Goal: Information Seeking & Learning: Check status

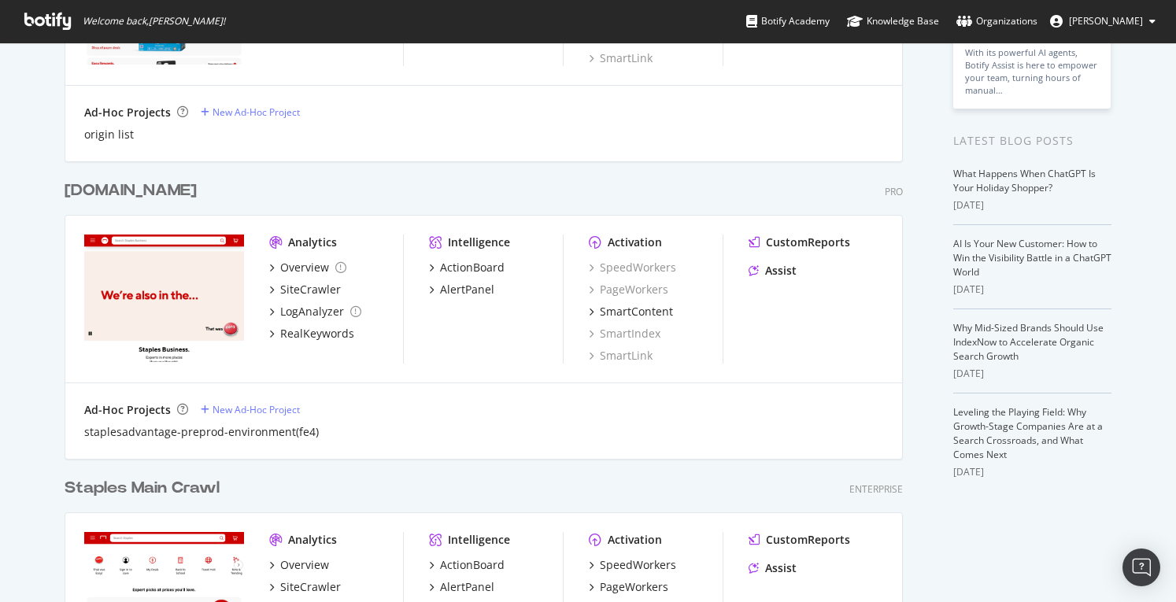
scroll to position [315, 0]
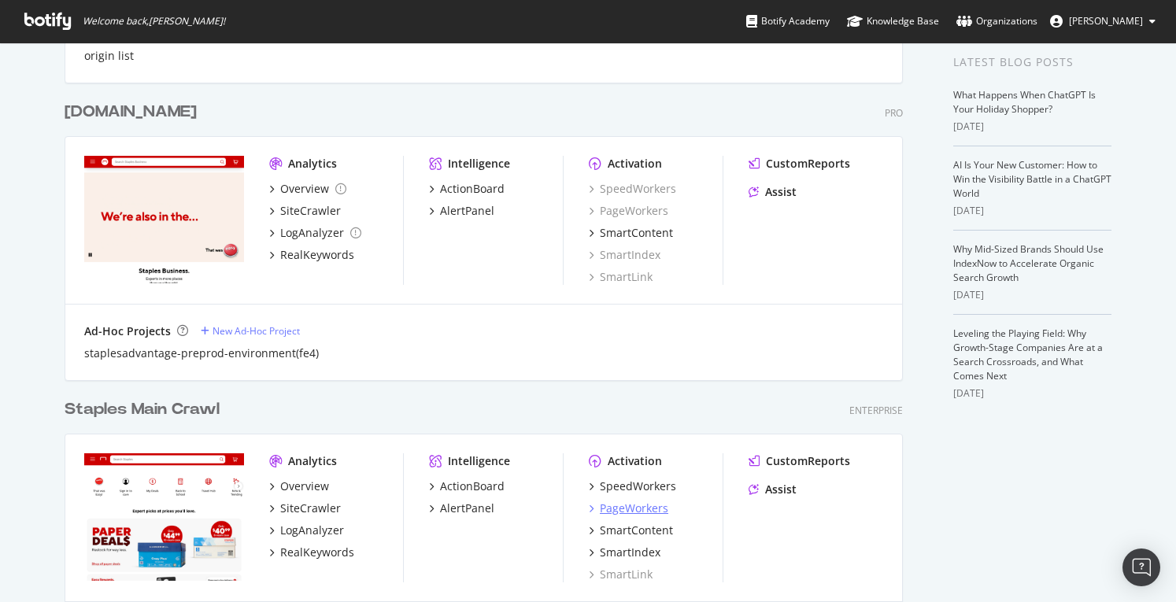
click at [649, 505] on div "PageWorkers" at bounding box center [634, 509] width 68 height 16
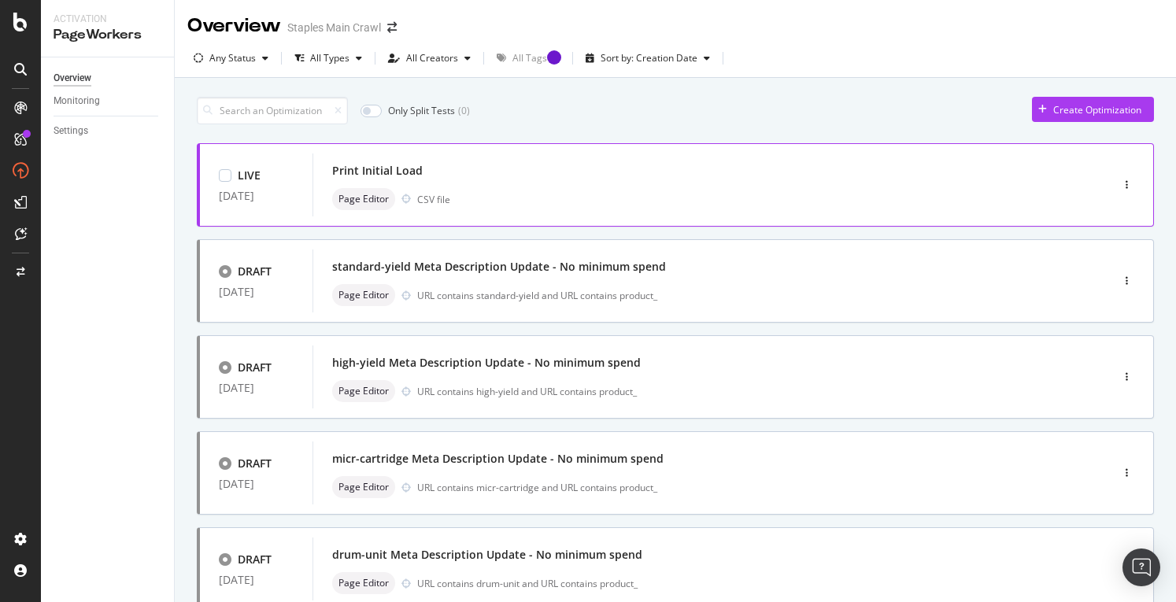
click at [387, 167] on div "Print Initial Load" at bounding box center [377, 171] width 91 height 16
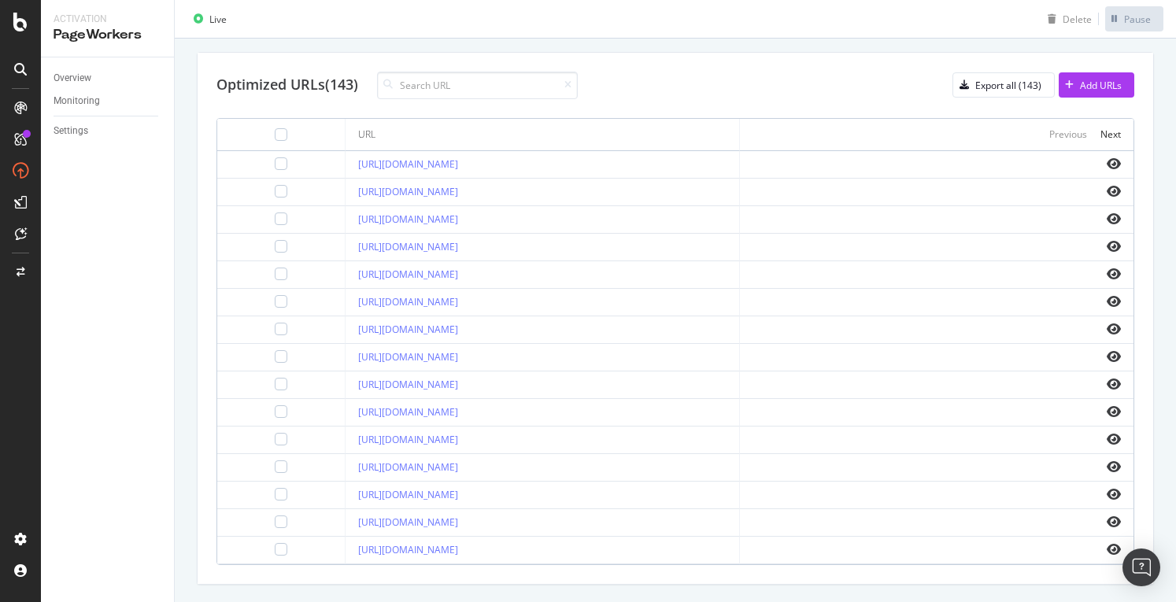
scroll to position [561, 0]
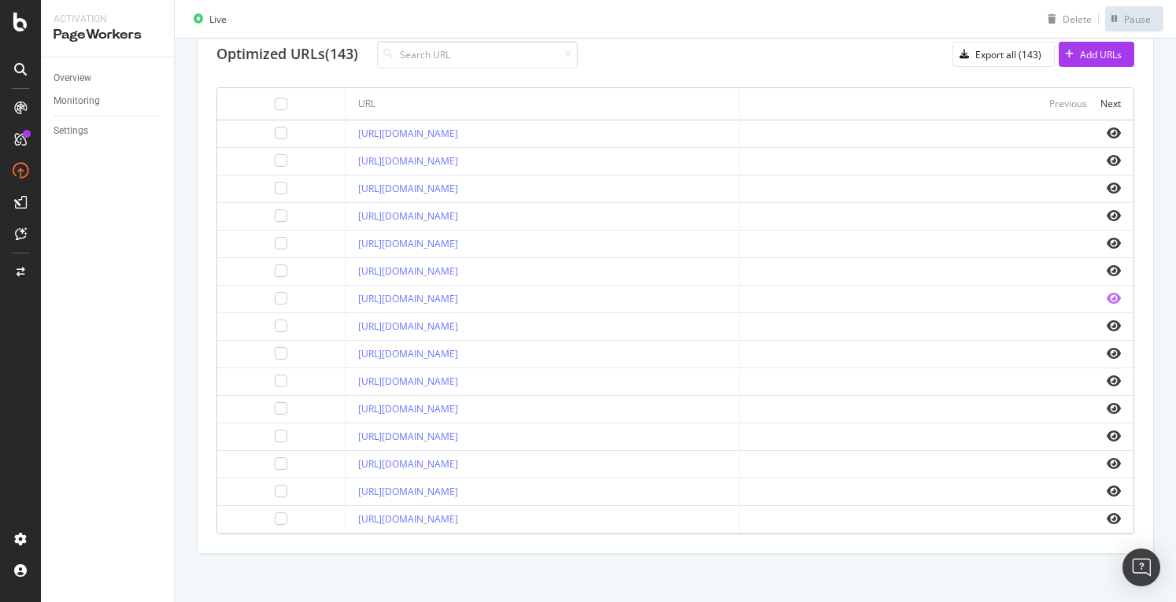
click at [1107, 294] on icon "eye" at bounding box center [1114, 298] width 14 height 13
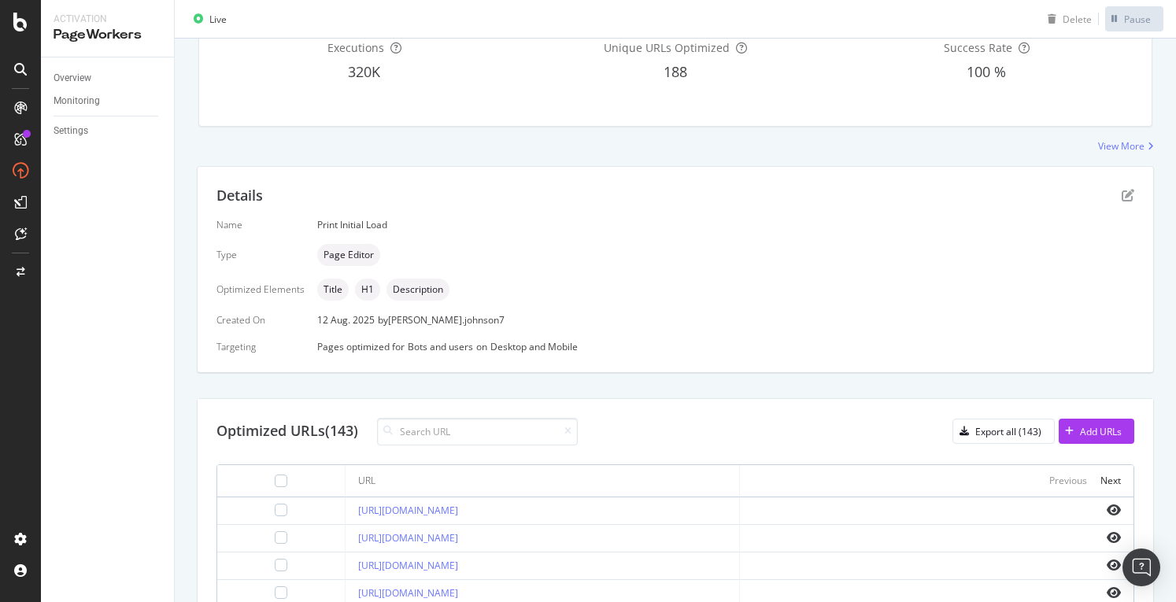
scroll to position [10, 0]
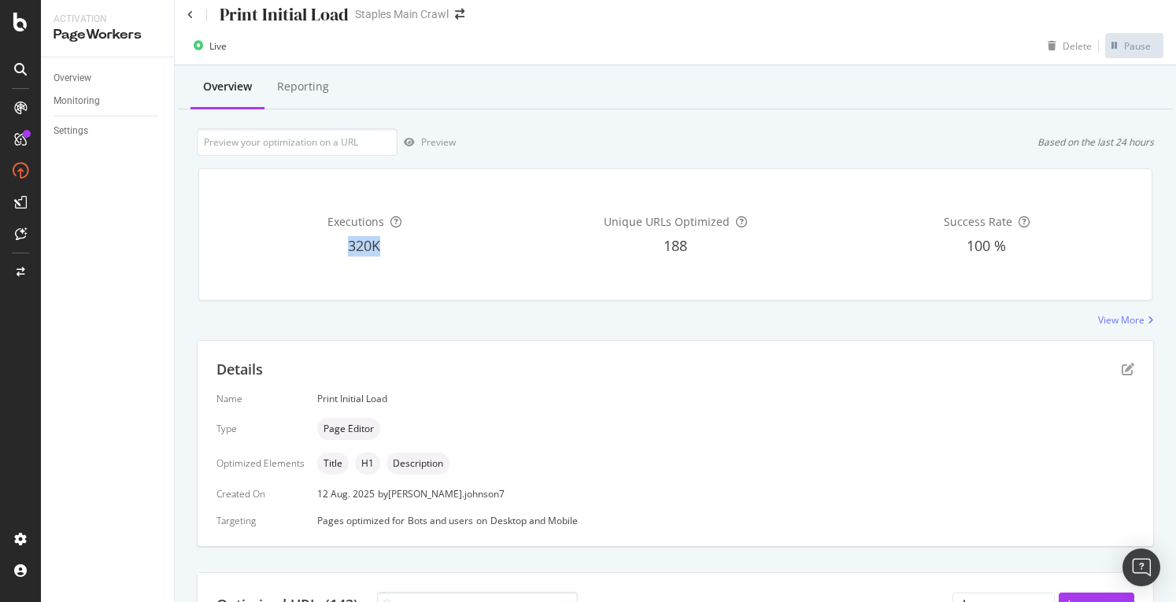
drag, startPoint x: 342, startPoint y: 243, endPoint x: 403, endPoint y: 246, distance: 61.4
click at [403, 246] on div "320K" at bounding box center [364, 246] width 305 height 20
click at [382, 246] on div "320K" at bounding box center [364, 246] width 305 height 20
drag, startPoint x: 652, startPoint y: 246, endPoint x: 706, endPoint y: 244, distance: 54.4
click at [706, 244] on div "188" at bounding box center [675, 246] width 305 height 20
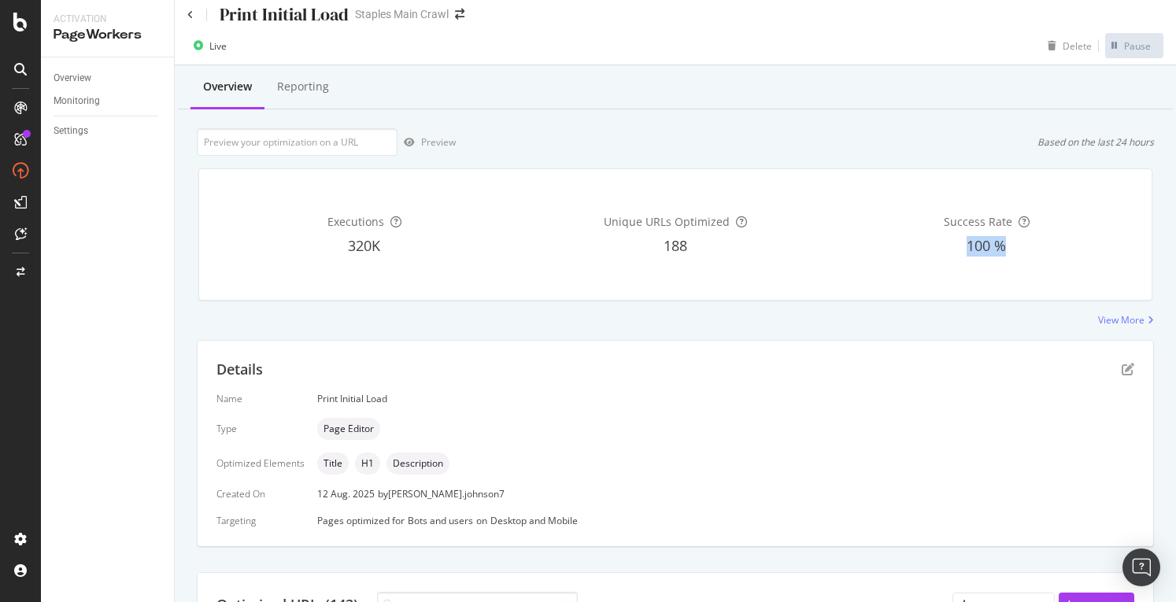
drag, startPoint x: 954, startPoint y: 250, endPoint x: 1006, endPoint y: 247, distance: 52.0
click at [1006, 247] on div "100 %" at bounding box center [986, 246] width 305 height 20
click at [660, 402] on div "Print Initial Load" at bounding box center [725, 398] width 817 height 13
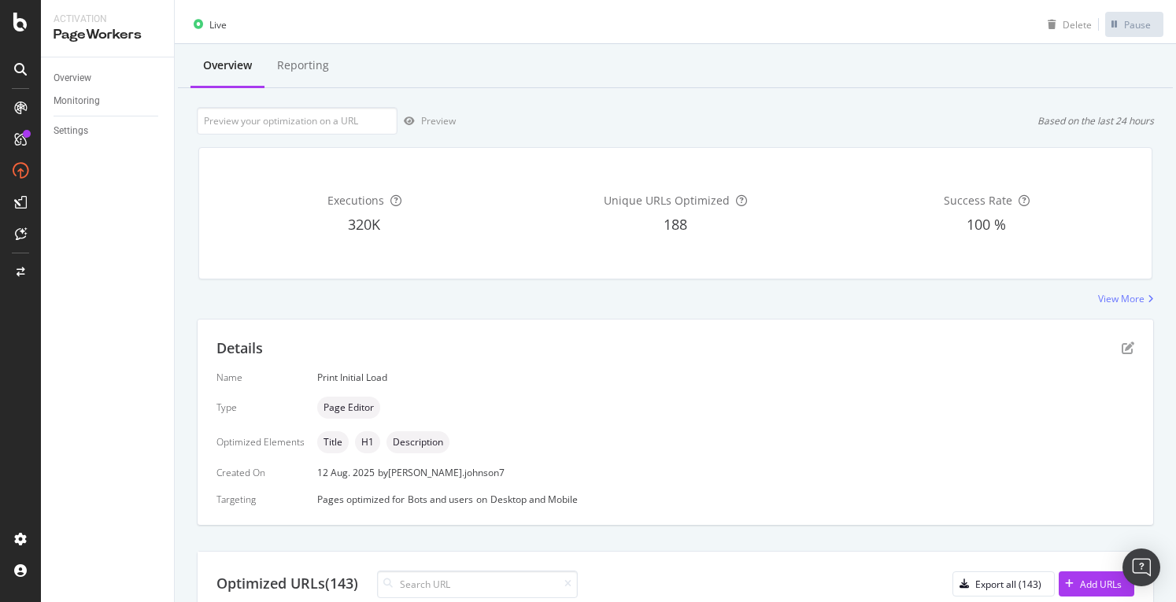
scroll to position [0, 0]
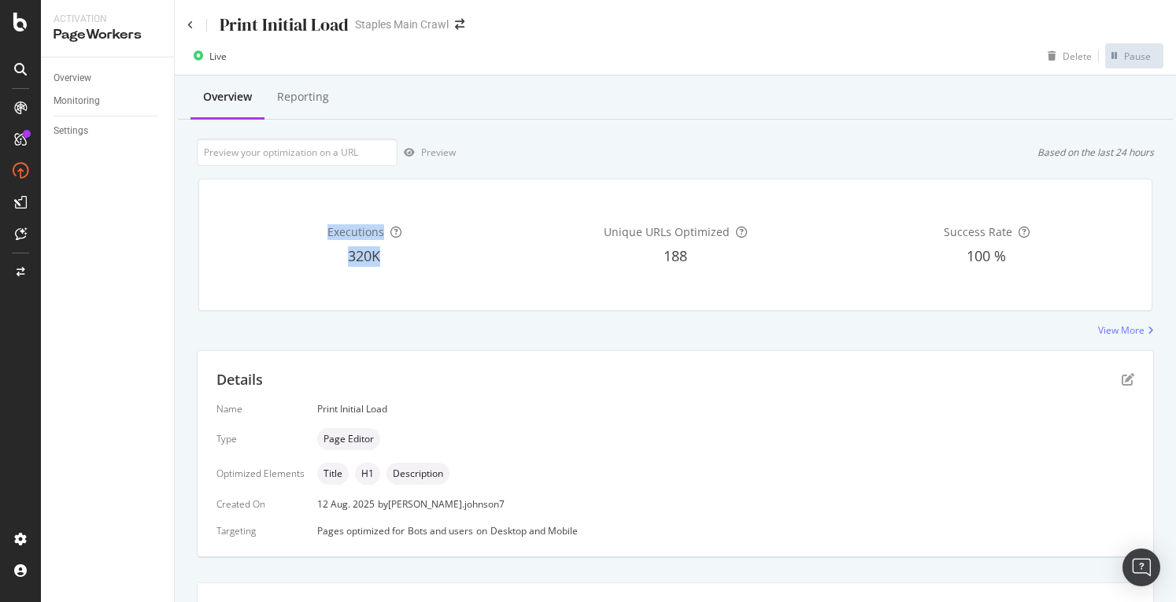
drag, startPoint x: 320, startPoint y: 229, endPoint x: 389, endPoint y: 262, distance: 76.0
click at [389, 262] on div "Executions 320K" at bounding box center [364, 244] width 305 height 105
click at [383, 256] on div "320K" at bounding box center [364, 256] width 305 height 20
drag, startPoint x: 378, startPoint y: 255, endPoint x: 330, endPoint y: 216, distance: 61.6
click at [330, 216] on div "Executions 320K" at bounding box center [364, 244] width 305 height 105
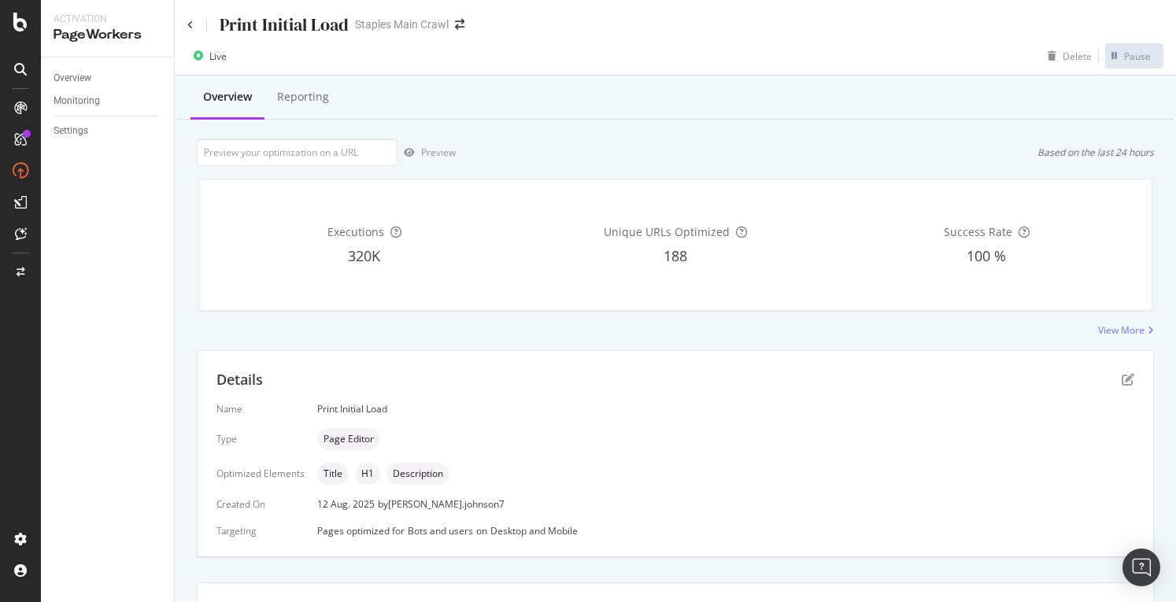
click at [323, 224] on div "Executions" at bounding box center [364, 232] width 305 height 16
drag, startPoint x: 324, startPoint y: 227, endPoint x: 392, endPoint y: 252, distance: 72.0
click at [392, 252] on div "Executions 320K" at bounding box center [364, 244] width 305 height 105
click at [692, 259] on div "188" at bounding box center [675, 256] width 305 height 20
drag, startPoint x: 692, startPoint y: 259, endPoint x: 652, endPoint y: 251, distance: 40.9
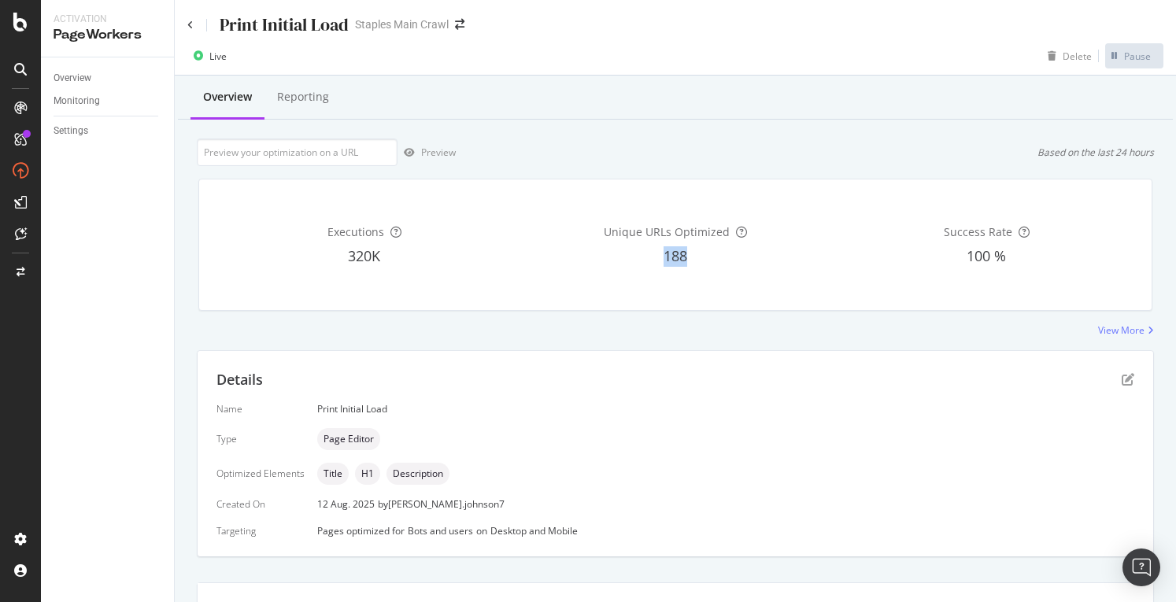
click at [652, 251] on div "188" at bounding box center [675, 256] width 305 height 20
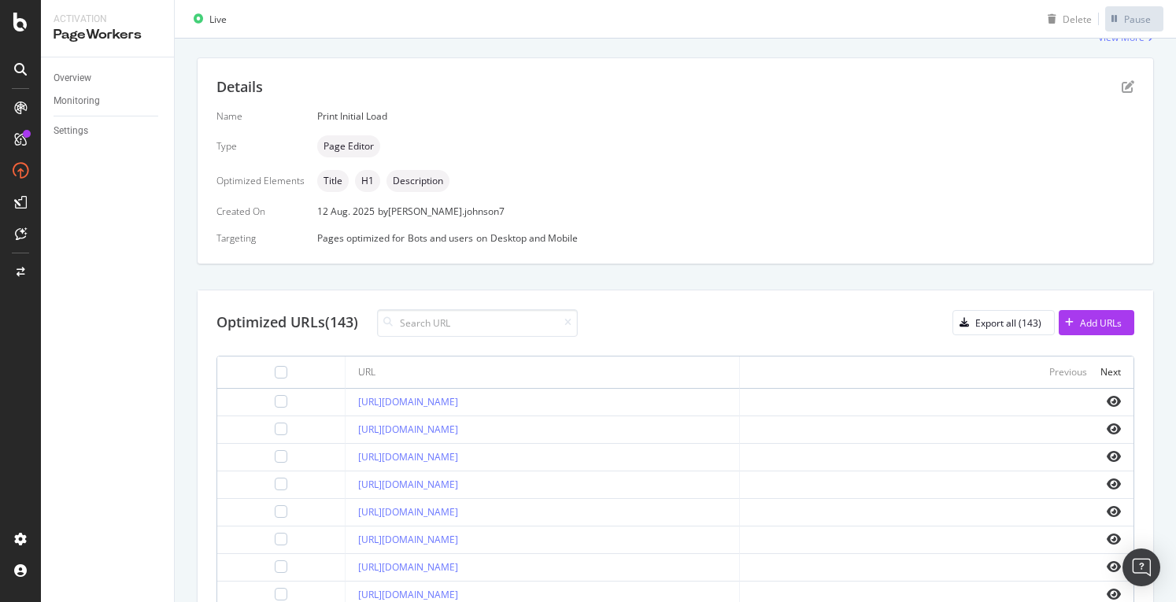
scroll to position [10, 0]
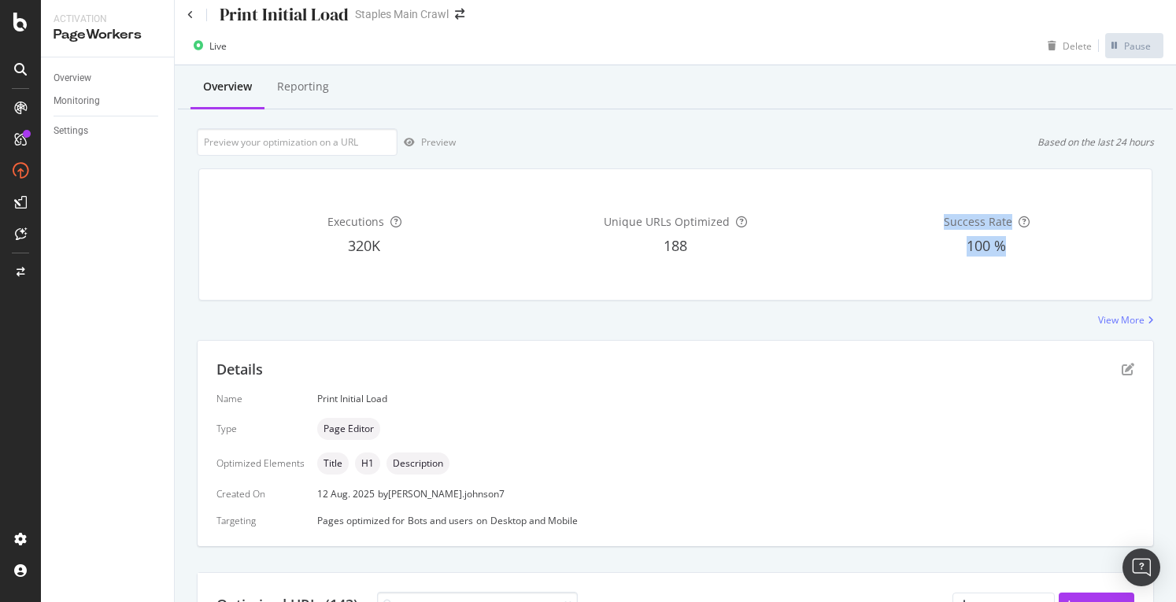
drag, startPoint x: 1006, startPoint y: 246, endPoint x: 913, endPoint y: 216, distance: 97.6
click at [913, 216] on div "Success Rate 100 %" at bounding box center [986, 234] width 305 height 105
click at [861, 179] on div "Executions 320K Unique URLs Optimized 188 Success Rate 100 %" at bounding box center [675, 234] width 952 height 131
click at [867, 270] on div "Success Rate 100 %" at bounding box center [986, 234] width 305 height 105
drag, startPoint x: 1000, startPoint y: 250, endPoint x: 845, endPoint y: 208, distance: 160.6
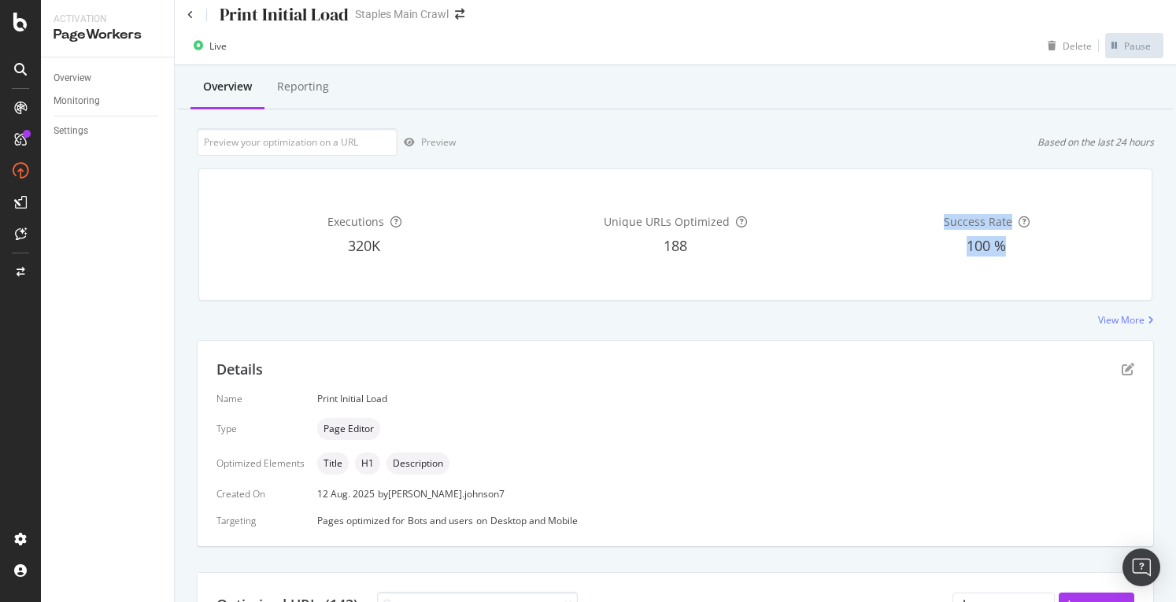
click at [904, 208] on div "Success Rate 100 %" at bounding box center [986, 234] width 305 height 105
click at [696, 247] on div "188" at bounding box center [675, 246] width 305 height 20
drag, startPoint x: 696, startPoint y: 244, endPoint x: 597, endPoint y: 223, distance: 101.4
click at [597, 223] on div "Unique URLs Optimized 188" at bounding box center [675, 234] width 305 height 105
click at [663, 245] on span "188" at bounding box center [675, 245] width 24 height 19
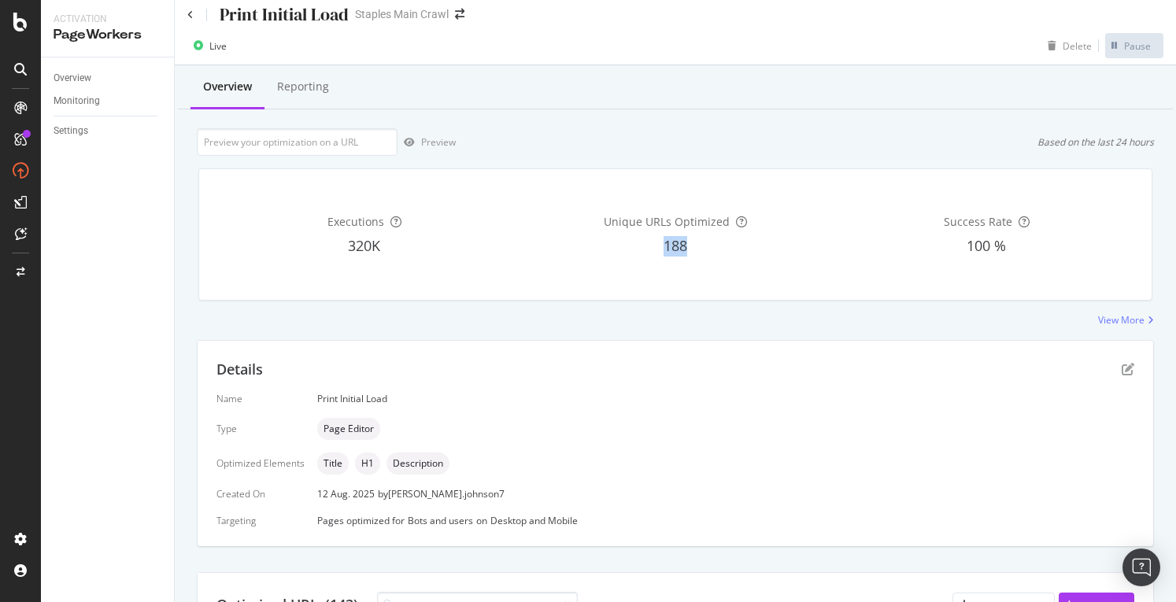
drag, startPoint x: 700, startPoint y: 243, endPoint x: 643, endPoint y: 248, distance: 56.9
click at [643, 248] on div "188" at bounding box center [675, 246] width 305 height 20
click at [686, 248] on div "188" at bounding box center [675, 246] width 305 height 20
drag, startPoint x: 688, startPoint y: 246, endPoint x: 577, endPoint y: 254, distance: 111.3
click at [577, 254] on div "188" at bounding box center [675, 246] width 305 height 20
